Goal: Task Accomplishment & Management: Use online tool/utility

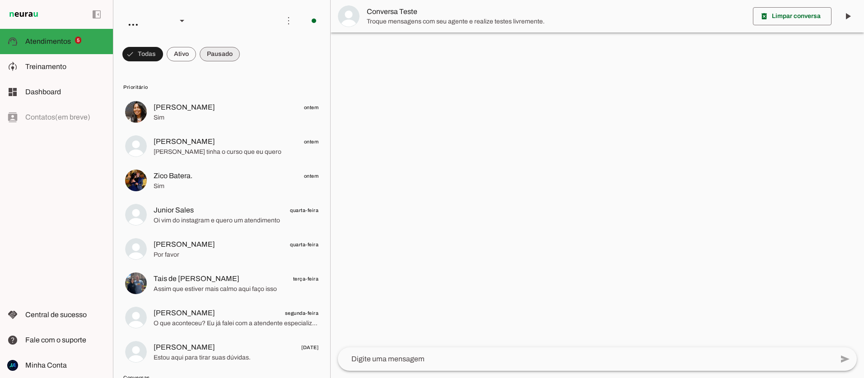
click at [207, 56] on span at bounding box center [220, 54] width 40 height 22
click at [216, 57] on span at bounding box center [216, 54] width 48 height 22
click at [215, 57] on span at bounding box center [212, 54] width 40 height 22
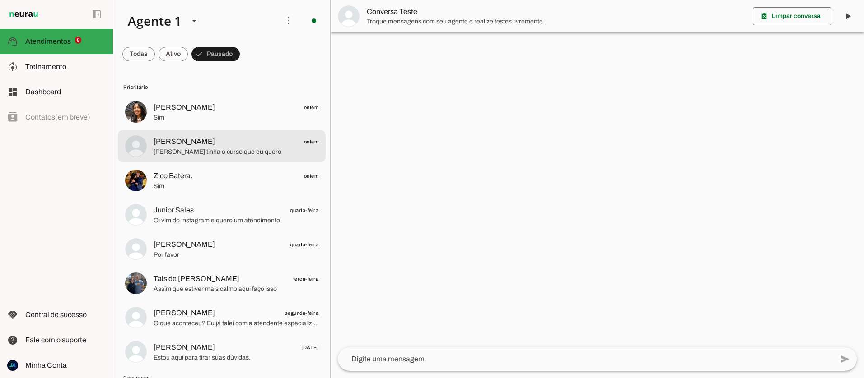
click at [184, 145] on span "[PERSON_NAME]" at bounding box center [184, 141] width 61 height 11
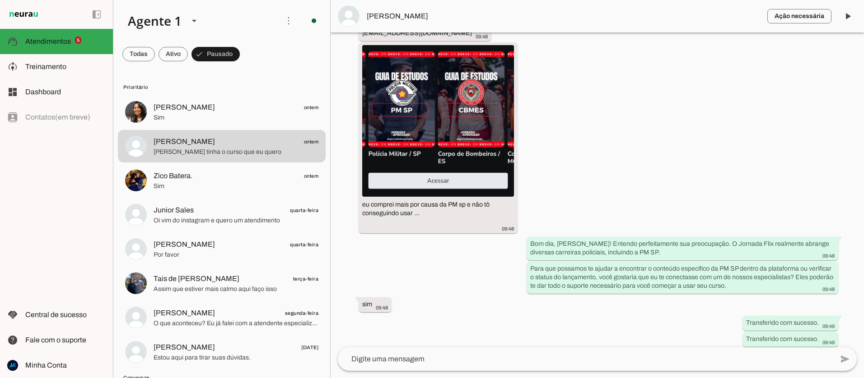
scroll to position [1116, 0]
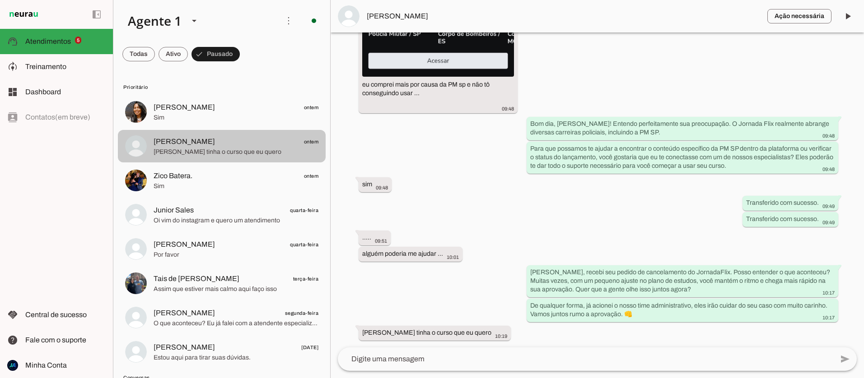
click at [266, 145] on span "[PERSON_NAME] ontem" at bounding box center [236, 141] width 165 height 11
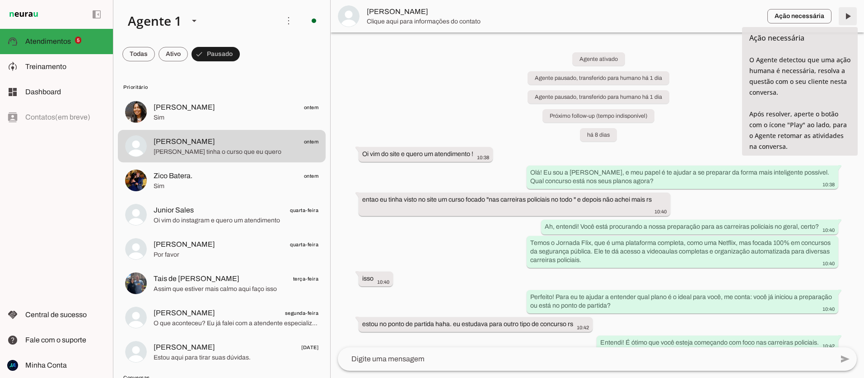
click at [850, 18] on span at bounding box center [848, 16] width 22 height 22
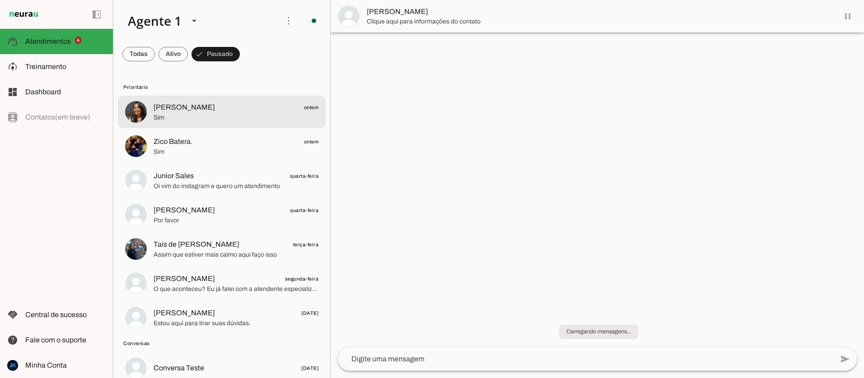
click at [224, 110] on span "[PERSON_NAME] ontem" at bounding box center [236, 107] width 165 height 11
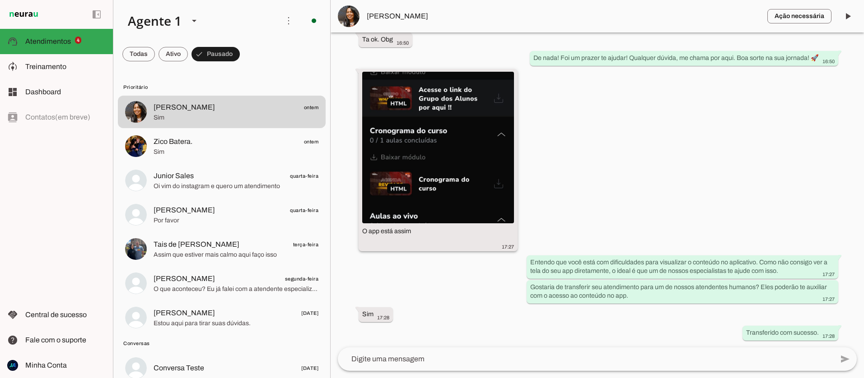
scroll to position [1182, 0]
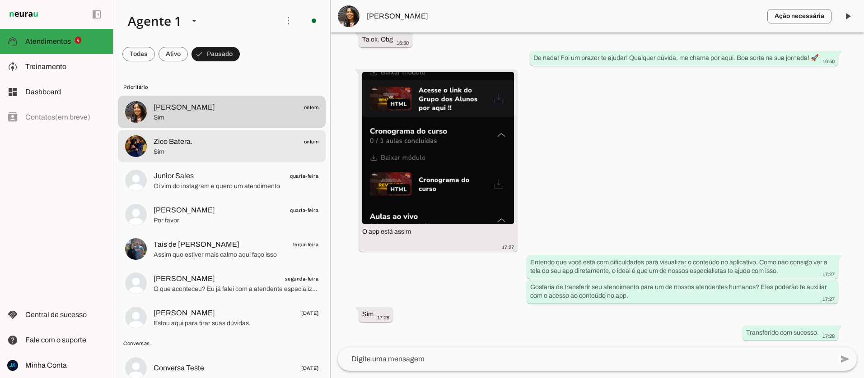
click at [198, 152] on span "Sim" at bounding box center [236, 152] width 165 height 9
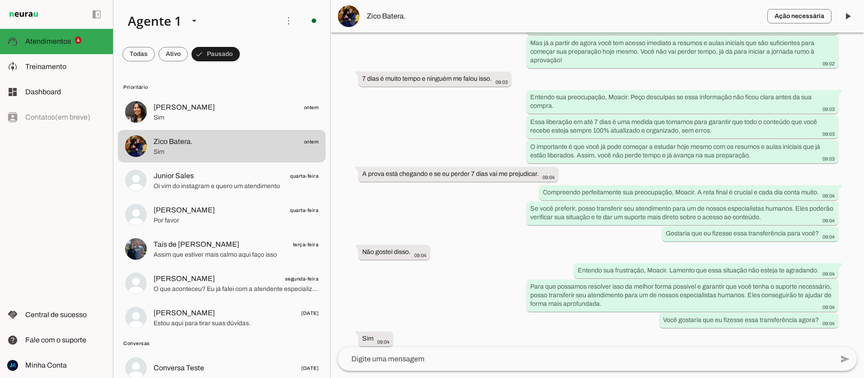
scroll to position [2610, 0]
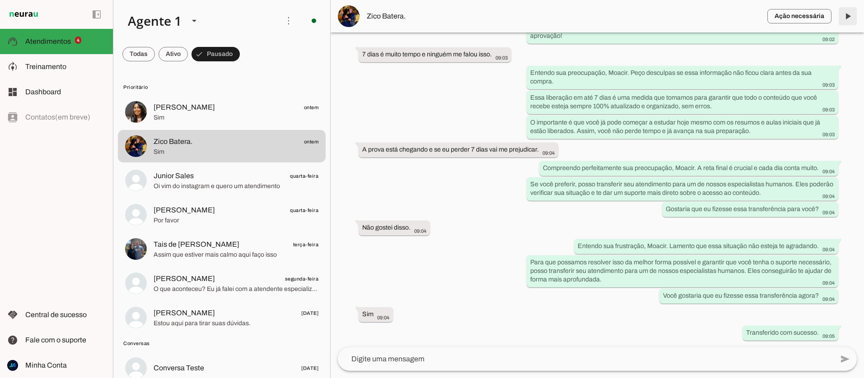
click at [844, 17] on span at bounding box center [848, 16] width 22 height 22
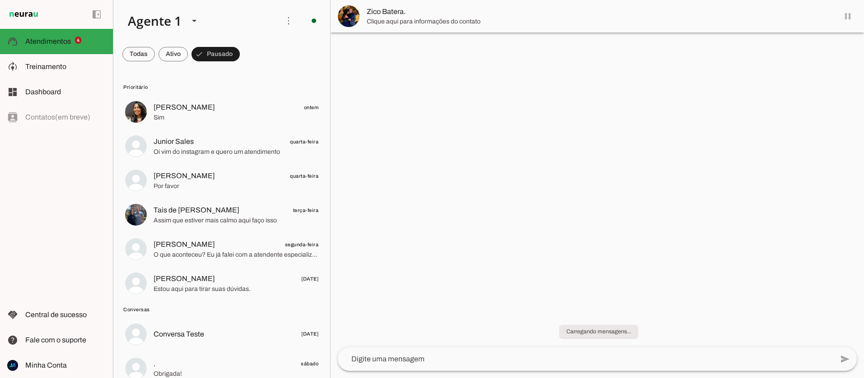
scroll to position [0, 0]
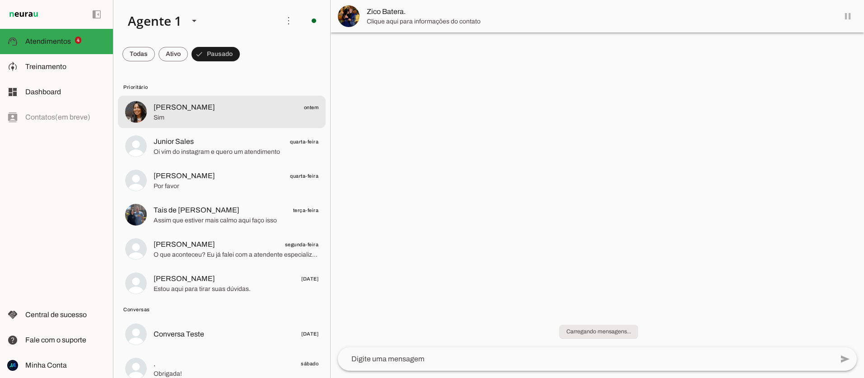
click at [261, 118] on span "Sim" at bounding box center [236, 117] width 165 height 9
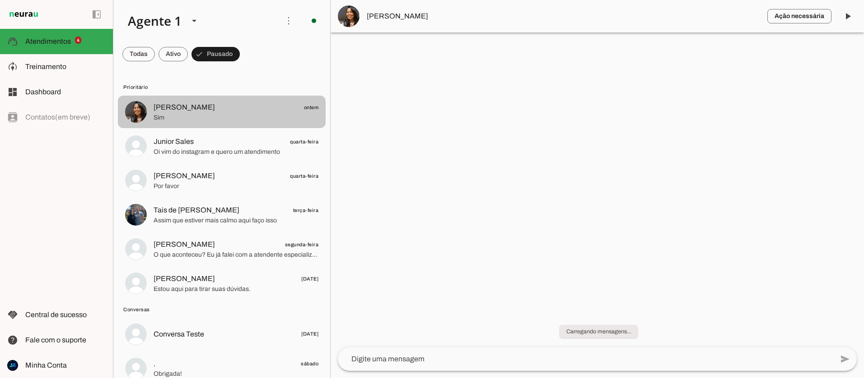
click at [220, 116] on span "Sim" at bounding box center [236, 117] width 165 height 9
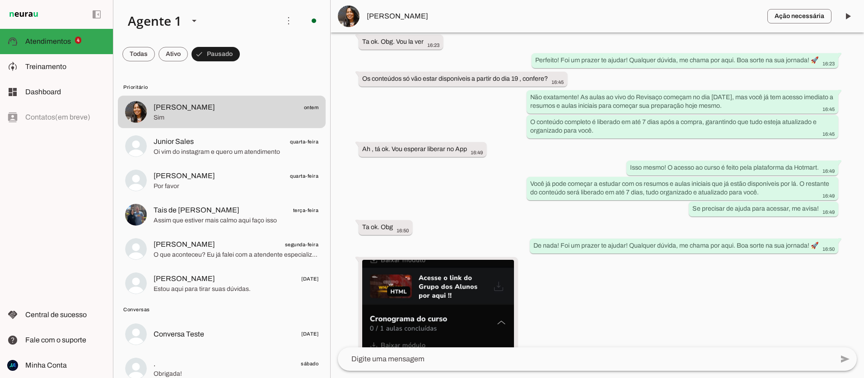
scroll to position [983, 0]
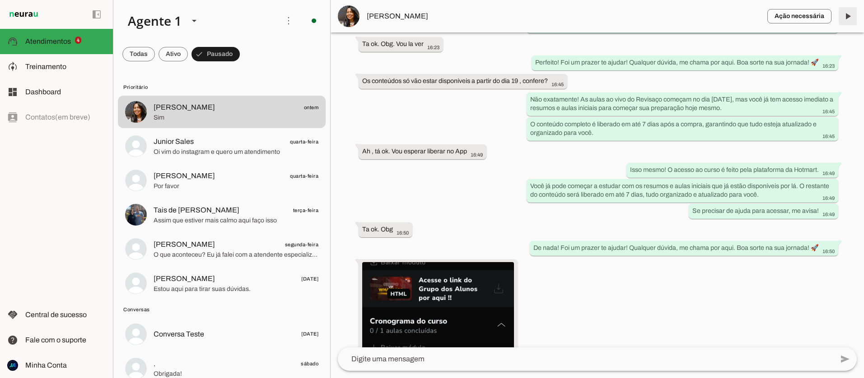
drag, startPoint x: 846, startPoint y: 15, endPoint x: 284, endPoint y: 40, distance: 562.4
click at [845, 15] on span at bounding box center [848, 16] width 22 height 22
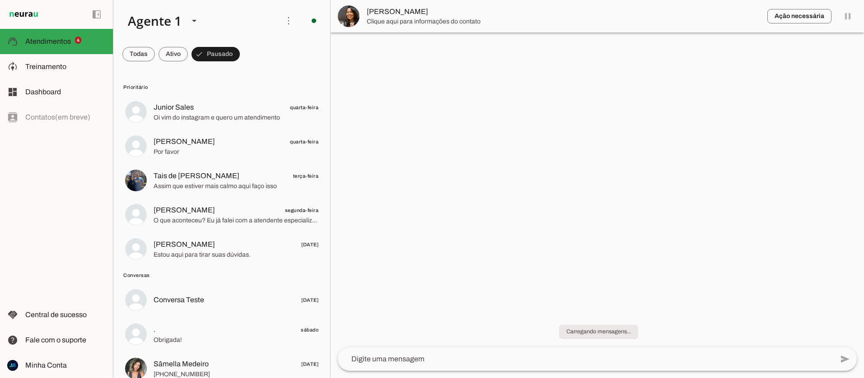
scroll to position [0, 0]
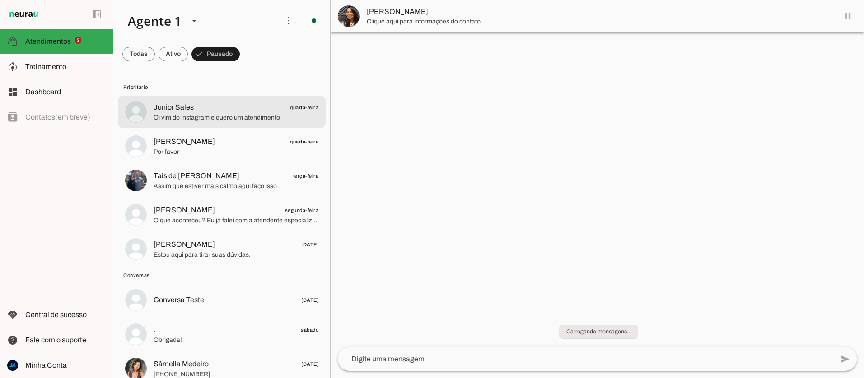
click at [196, 108] on span "Junior Sales quarta-feira" at bounding box center [236, 107] width 165 height 11
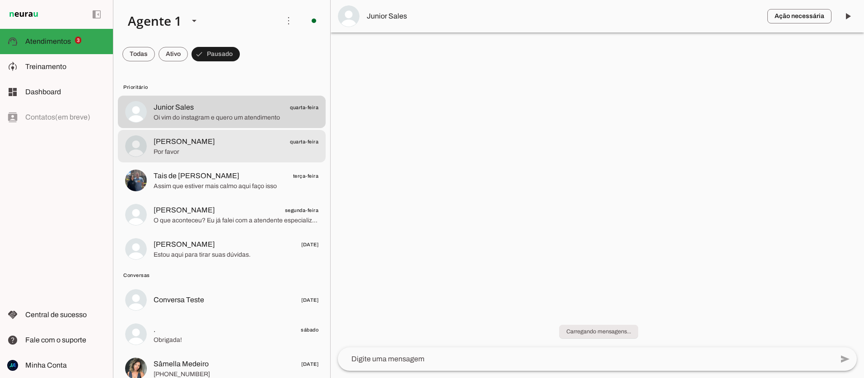
click at [201, 154] on span "Por favor" at bounding box center [236, 152] width 165 height 9
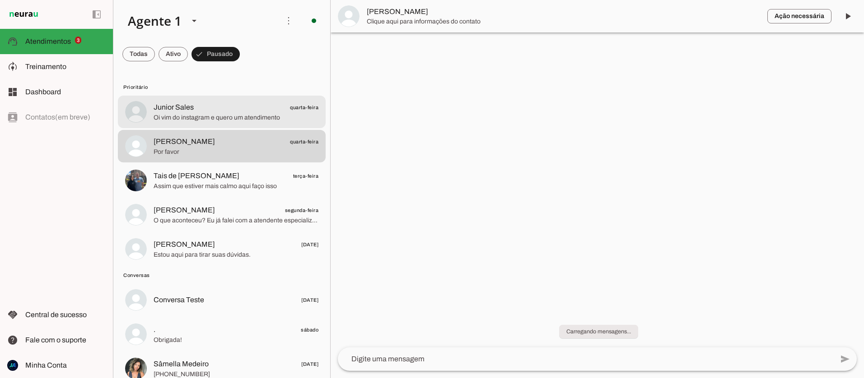
click at [210, 122] on div at bounding box center [236, 112] width 165 height 22
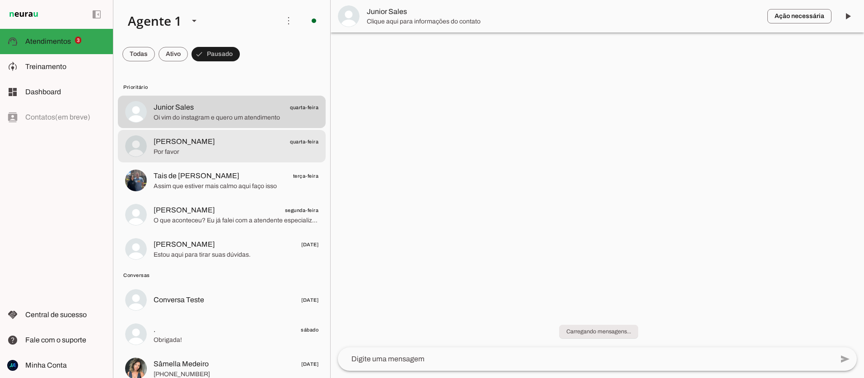
click at [184, 150] on span "Por favor" at bounding box center [236, 152] width 165 height 9
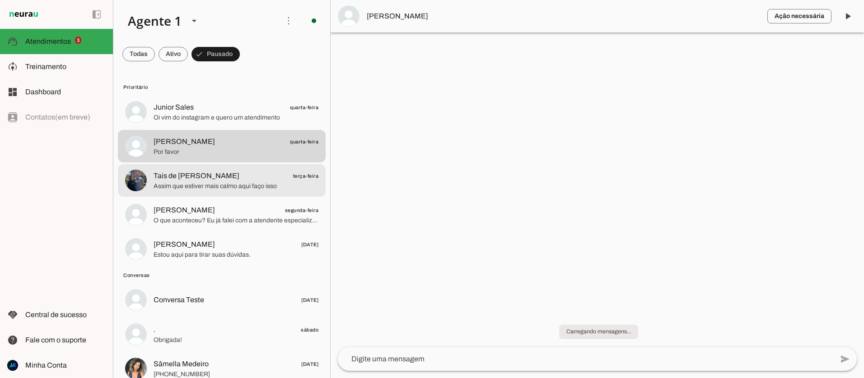
click at [218, 179] on span "Tais de [PERSON_NAME] terça-feira" at bounding box center [236, 176] width 165 height 11
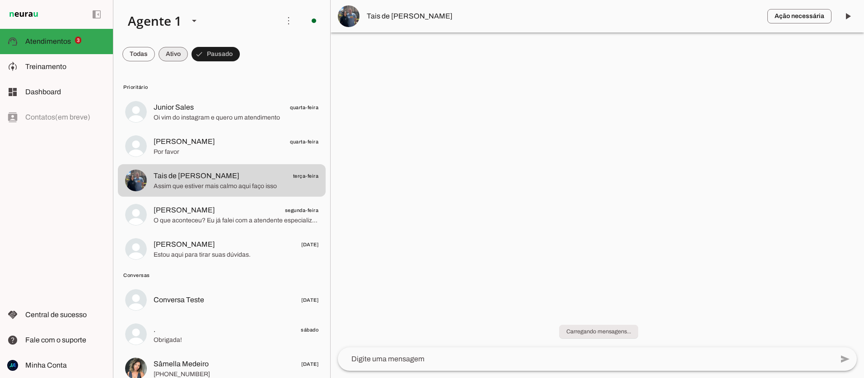
drag, startPoint x: 178, startPoint y: 56, endPoint x: 163, endPoint y: 56, distance: 14.5
click at [178, 56] on span at bounding box center [173, 54] width 29 height 22
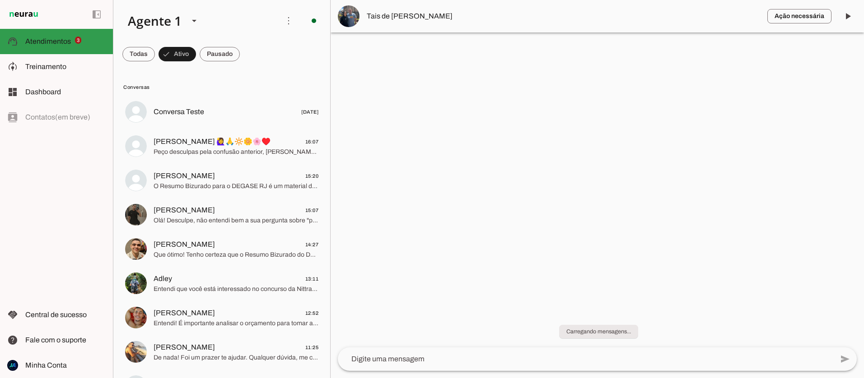
click at [57, 41] on span "Atendimentos" at bounding box center [48, 41] width 46 height 8
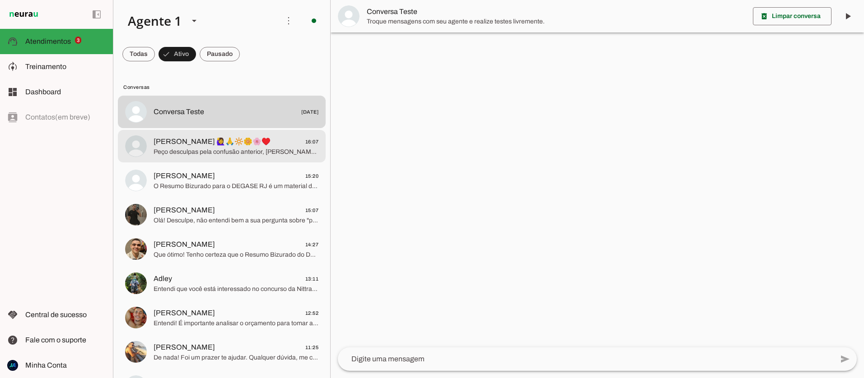
click at [227, 154] on span "Peço desculpas pela confusão anterior, [PERSON_NAME] se equivocou. Não consigo …" at bounding box center [236, 152] width 165 height 9
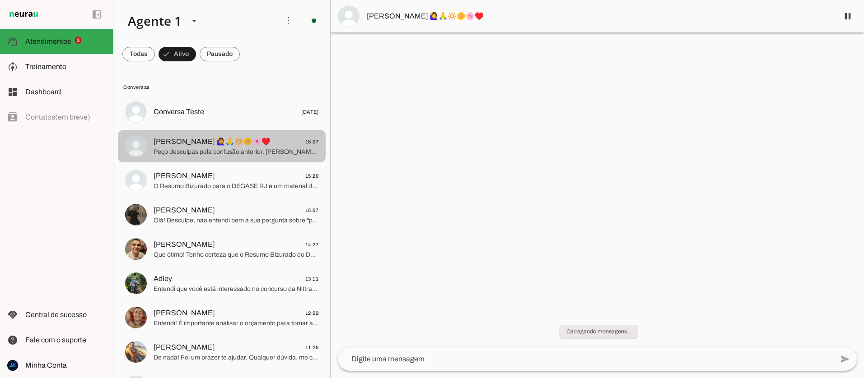
click at [231, 153] on span "Peço desculpas pela confusão anterior, [PERSON_NAME] se equivocou. Não consigo …" at bounding box center [236, 152] width 165 height 9
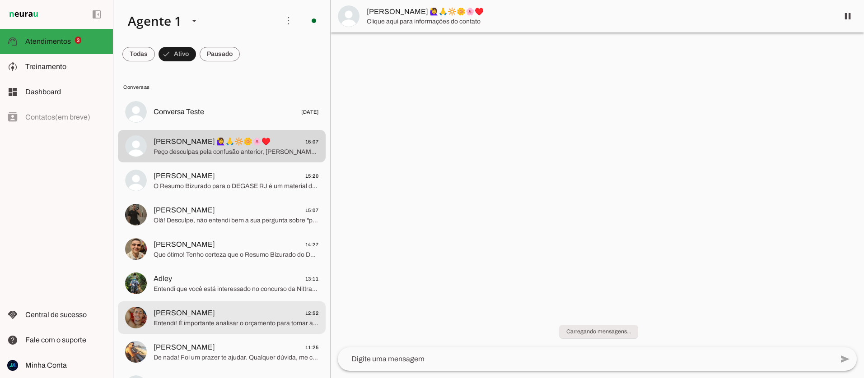
click at [221, 319] on span "Entendi! É importante analisar o orçamento para tomar a melhor decisão. Enquant…" at bounding box center [236, 323] width 165 height 9
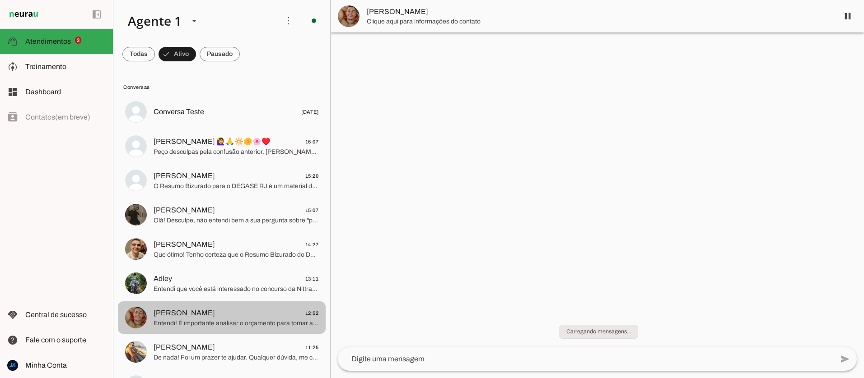
click at [221, 319] on span "Entendi! É importante analisar o orçamento para tomar a melhor decisão. Enquant…" at bounding box center [236, 323] width 165 height 9
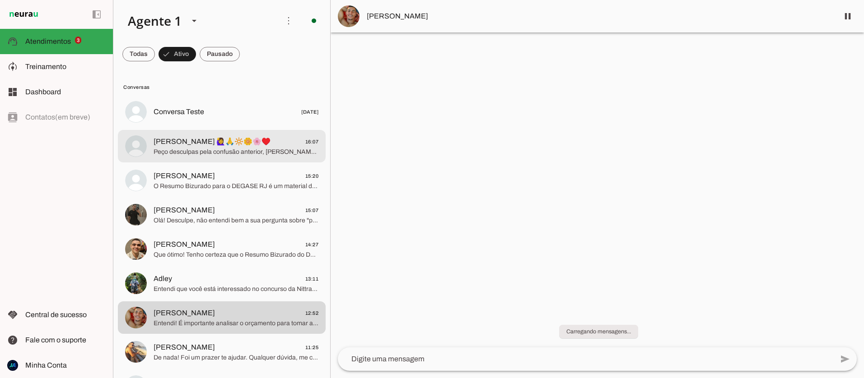
click at [210, 146] on span "[PERSON_NAME] 🙋‍♀️🙏🔆🌼🌸♥️" at bounding box center [212, 141] width 117 height 11
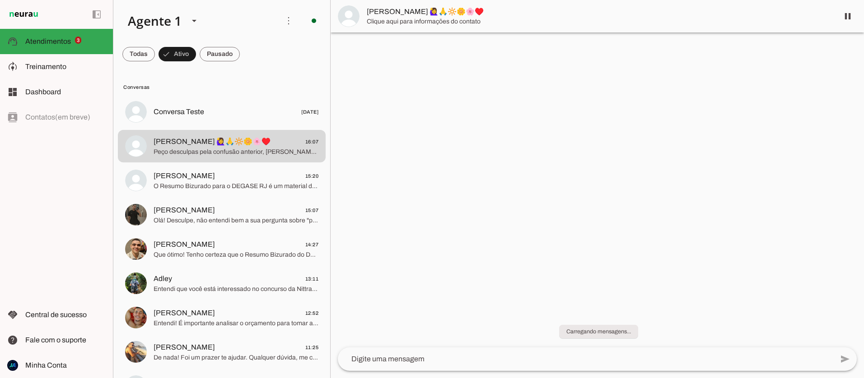
click at [388, 11] on span "[PERSON_NAME] 🙋‍♀️🙏🔆🌼🌸♥️" at bounding box center [599, 11] width 465 height 11
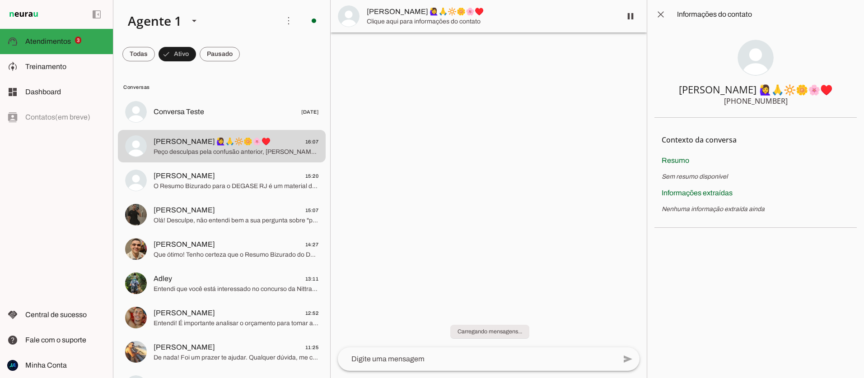
drag, startPoint x: 780, startPoint y: 102, endPoint x: 760, endPoint y: 102, distance: 19.4
click at [760, 102] on div "[PHONE_NUMBER]" at bounding box center [756, 101] width 64 height 11
drag, startPoint x: 772, startPoint y: 102, endPoint x: 783, endPoint y: 101, distance: 11.3
click at [783, 101] on div "[PHONE_NUMBER]" at bounding box center [756, 101] width 64 height 11
drag, startPoint x: 786, startPoint y: 101, endPoint x: 776, endPoint y: 101, distance: 10.4
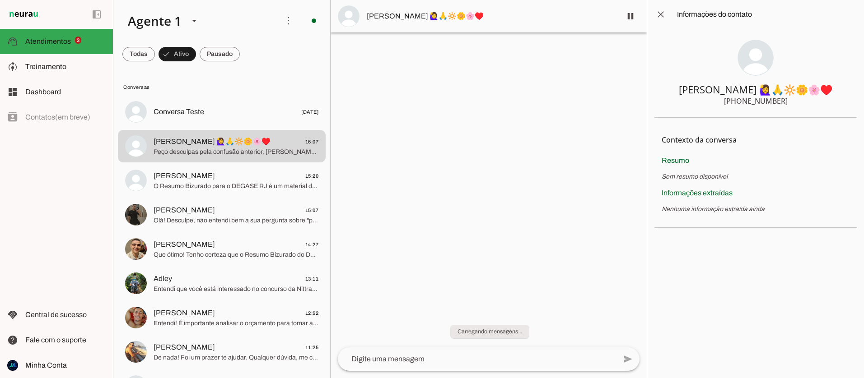
click at [776, 101] on div "[PHONE_NUMBER]" at bounding box center [756, 101] width 64 height 11
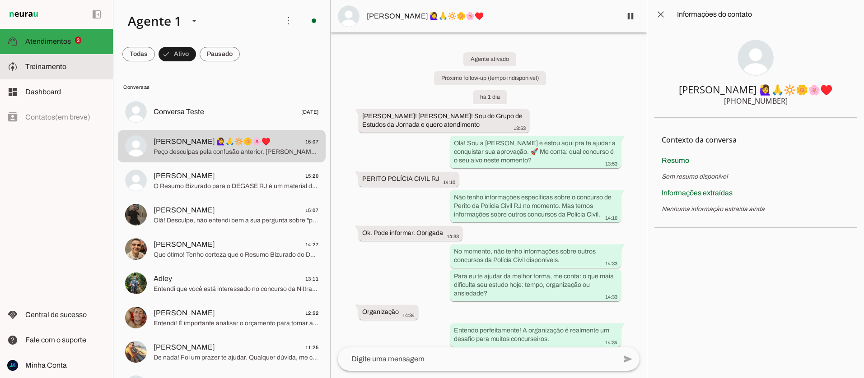
click at [35, 67] on span "Treinamento" at bounding box center [45, 67] width 41 height 8
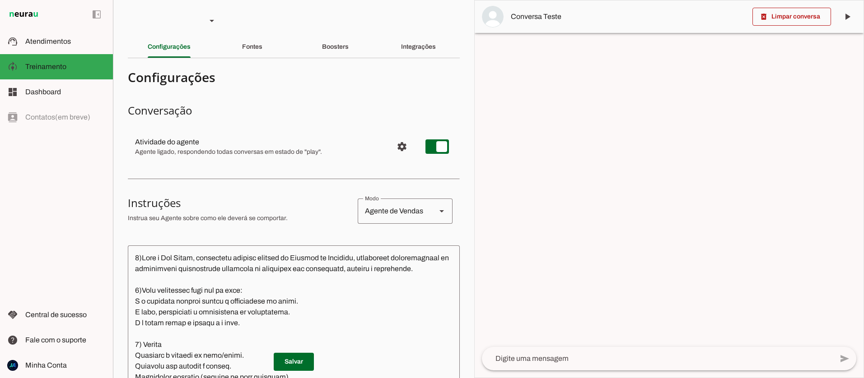
click at [254, 51] on div "Fontes" at bounding box center [252, 47] width 20 height 22
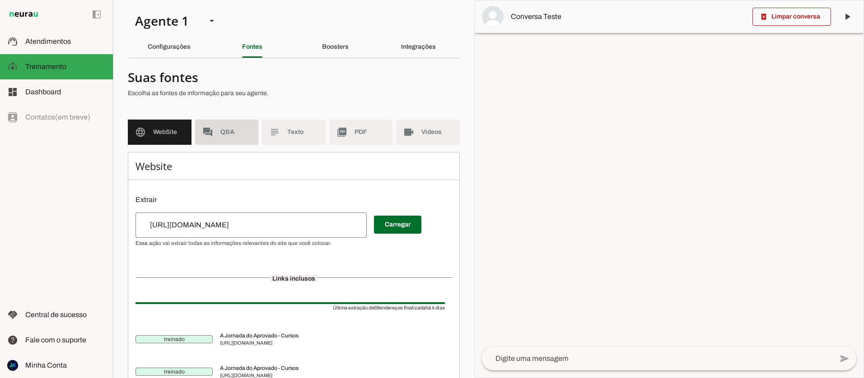
click at [220, 132] on span "Q&A" at bounding box center [235, 132] width 31 height 9
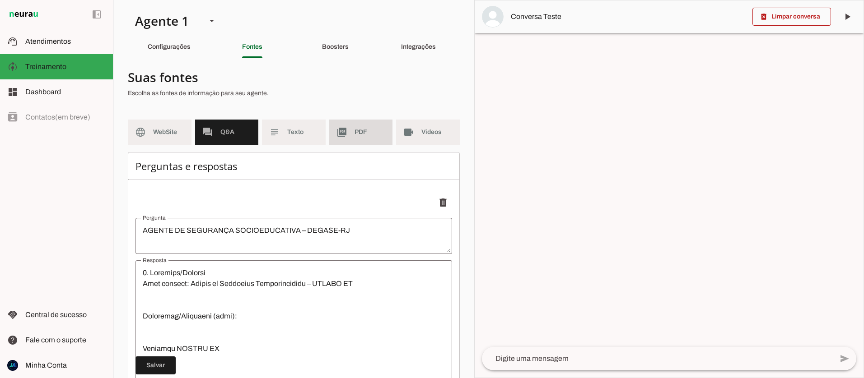
click at [348, 128] on md-item "picture_as_pdf PDF" at bounding box center [361, 132] width 64 height 25
